Goal: Task Accomplishment & Management: Manage account settings

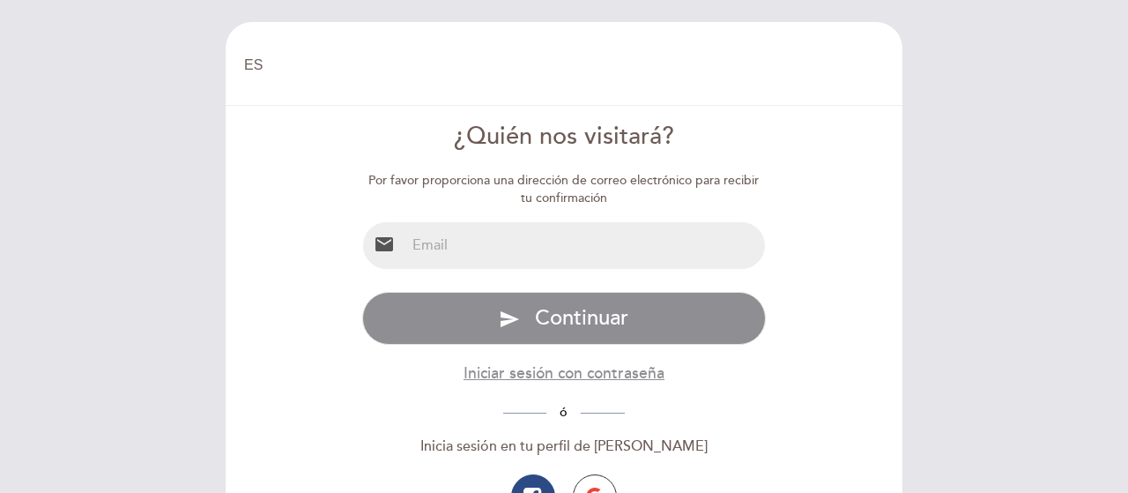
select select "es"
click at [510, 247] on input "email" at bounding box center [585, 245] width 361 height 47
type input "[EMAIL_ADDRESS][DOMAIN_NAME]"
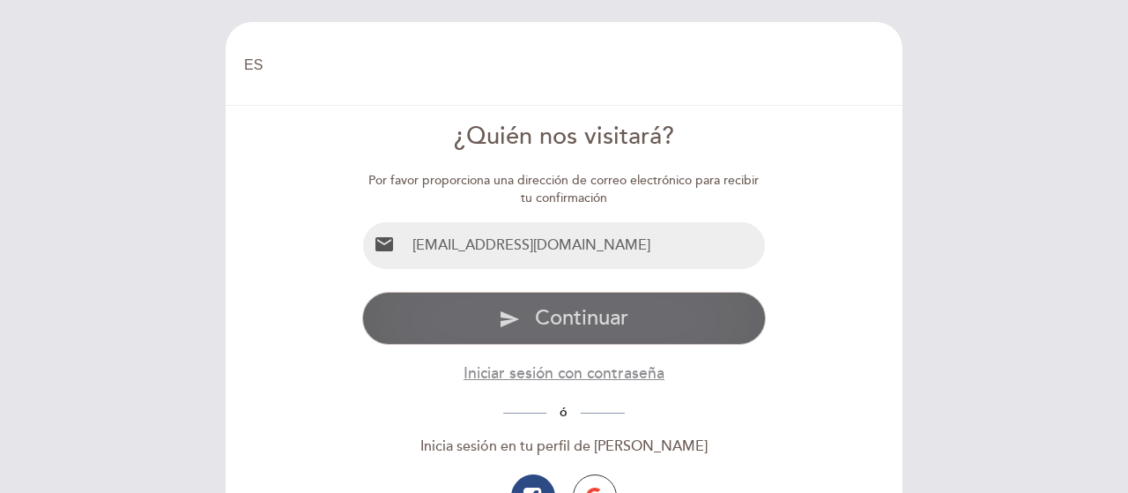
click at [562, 322] on span "Continuar" at bounding box center [581, 318] width 93 height 26
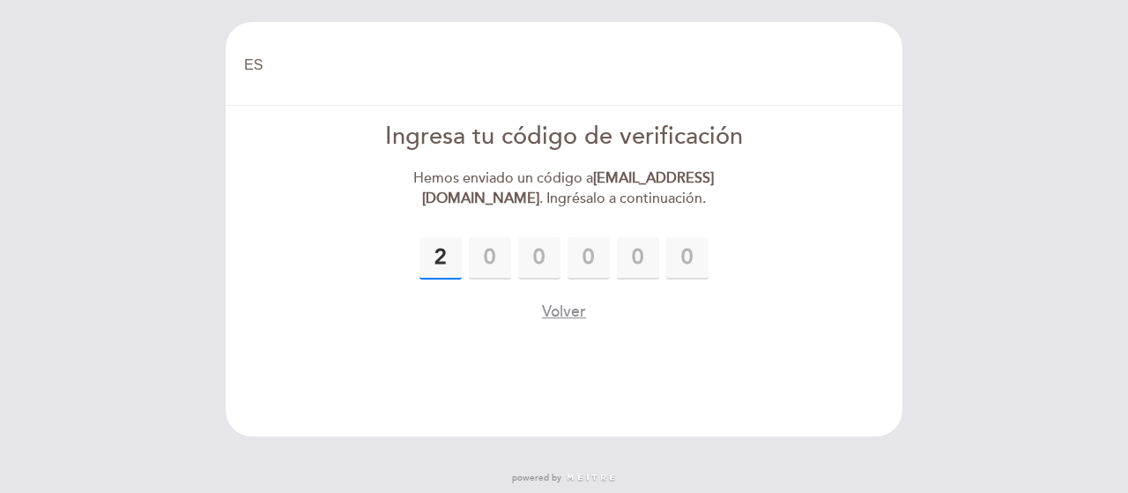
type input "2"
type input "0"
type input "5"
type input "6"
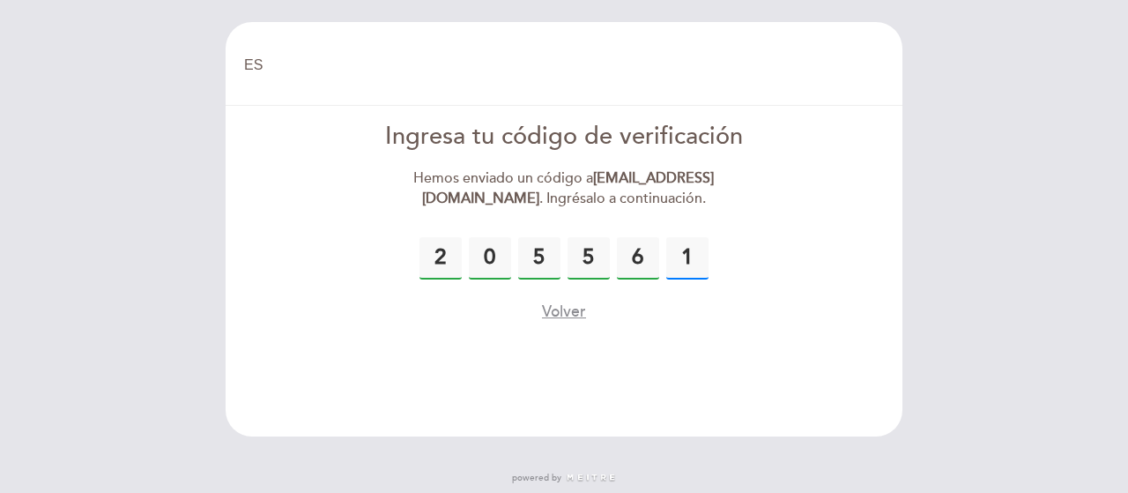
type input "1"
